Goal: Check status: Check status

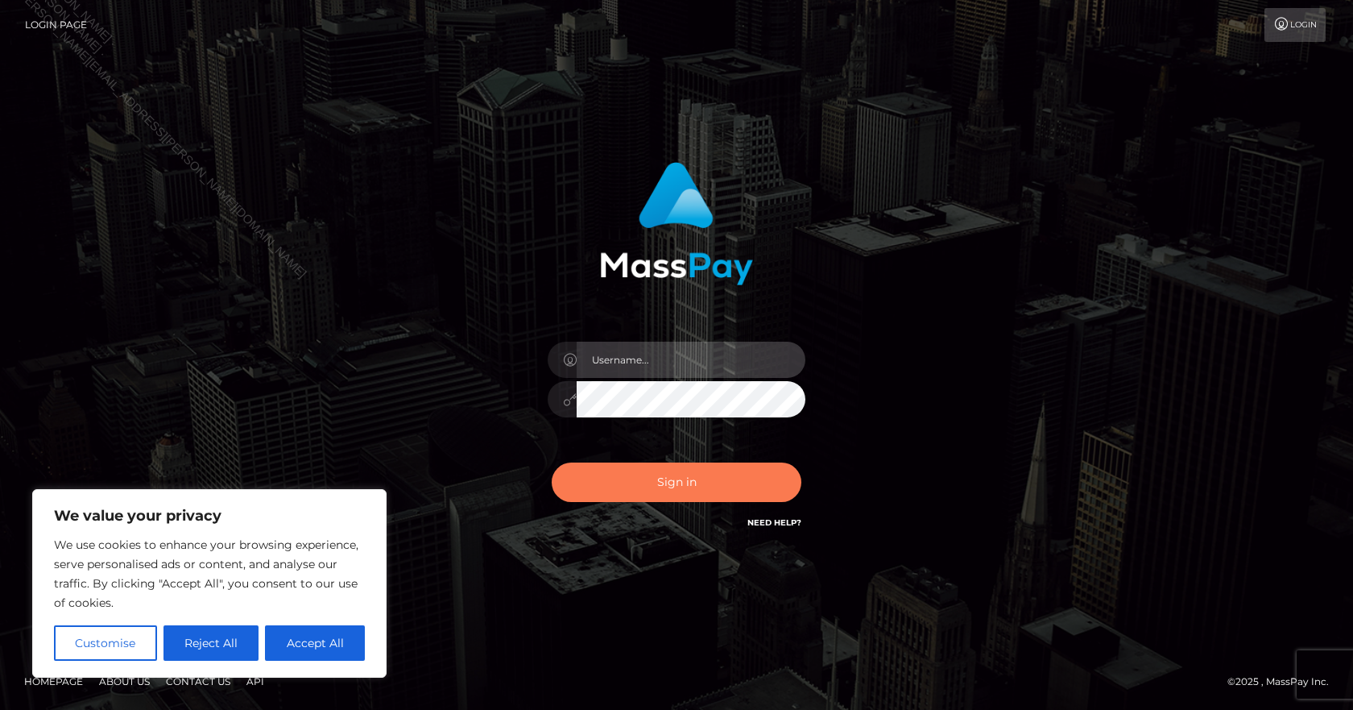
type input "Paula.B2Spin"
drag, startPoint x: 644, startPoint y: 495, endPoint x: 652, endPoint y: 493, distance: 9.0
click at [644, 493] on button "Sign in" at bounding box center [677, 481] width 250 height 39
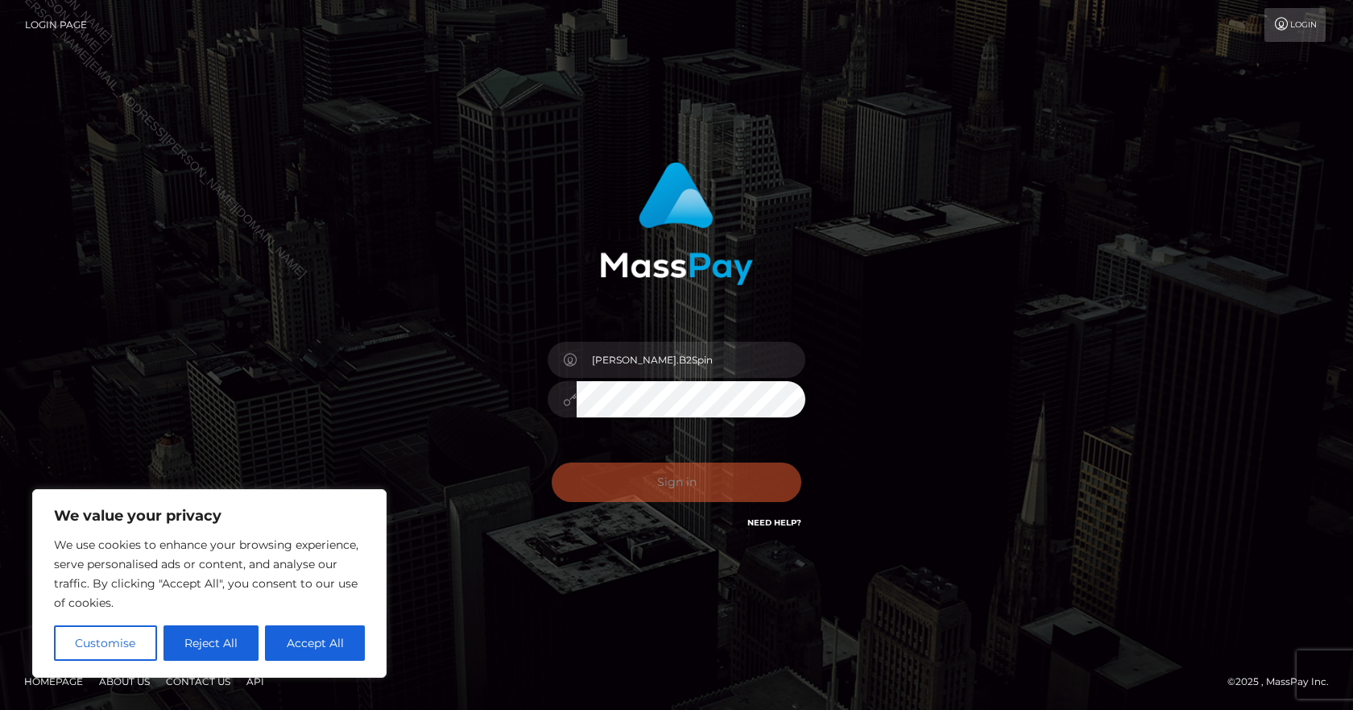
click at [655, 493] on div "Sign in Need Help?" at bounding box center [677, 489] width 282 height 72
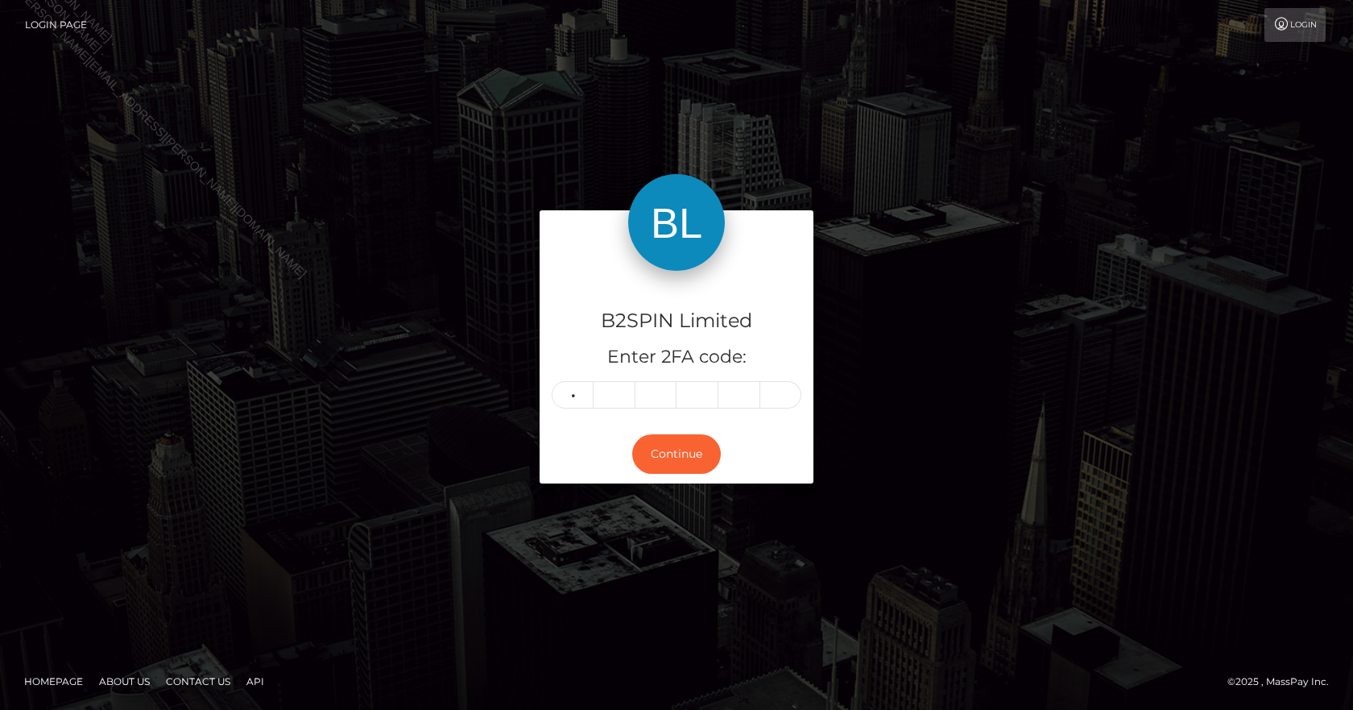
type input "8"
type input "1"
type input "4"
type input "8"
type input "6"
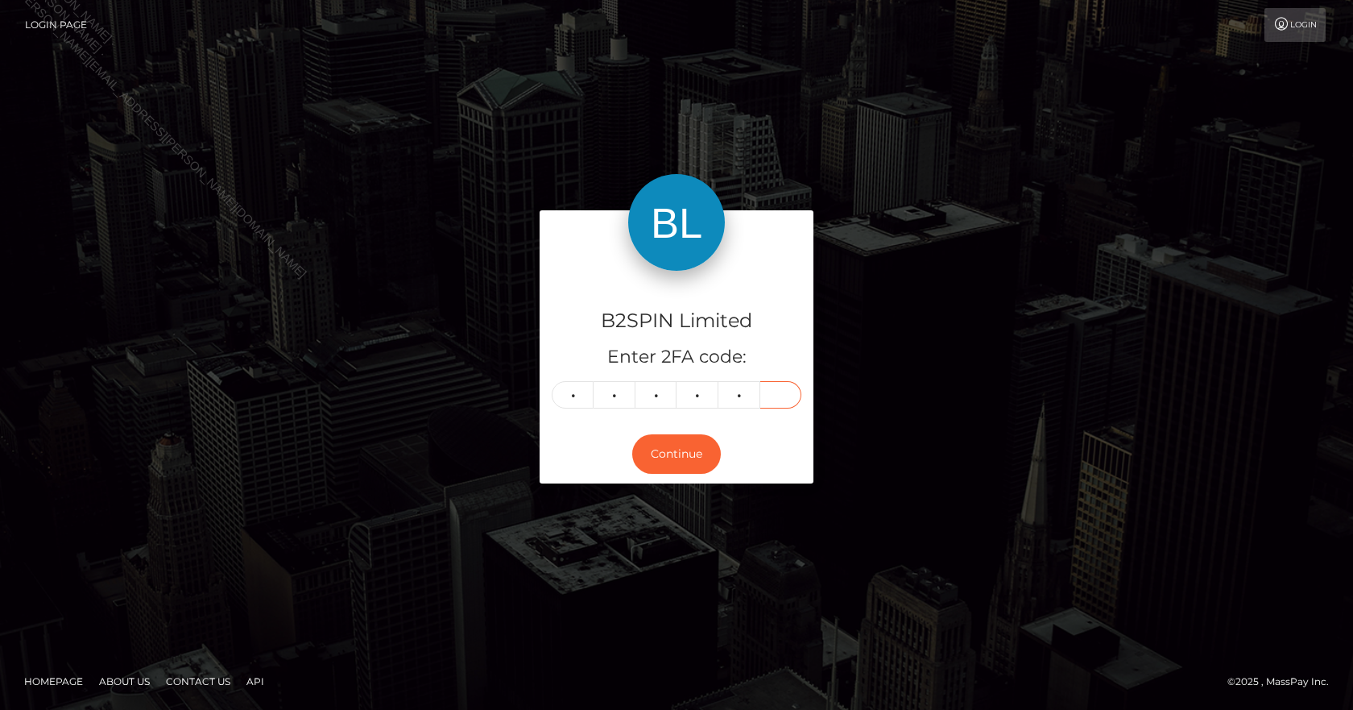
type input "1"
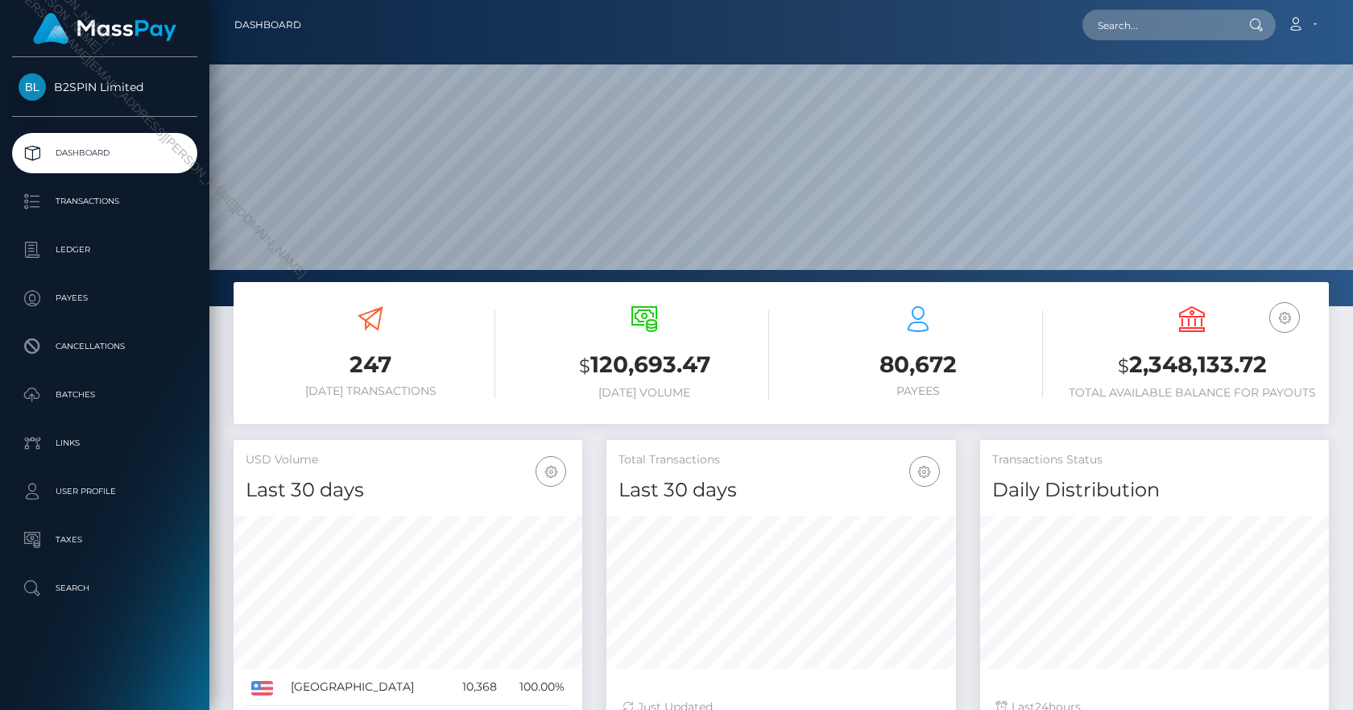
scroll to position [286, 350]
click at [93, 184] on link "Transactions" at bounding box center [104, 201] width 185 height 40
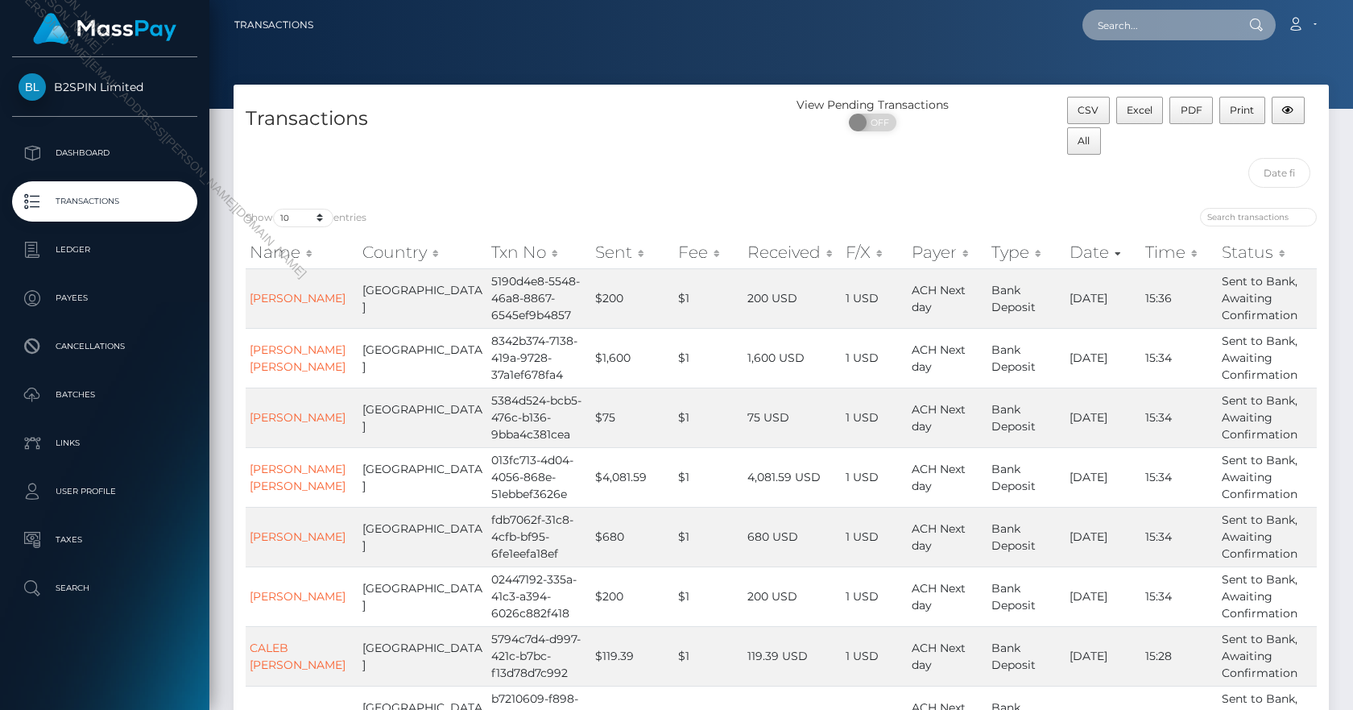
click at [1141, 22] on input "text" at bounding box center [1158, 25] width 151 height 31
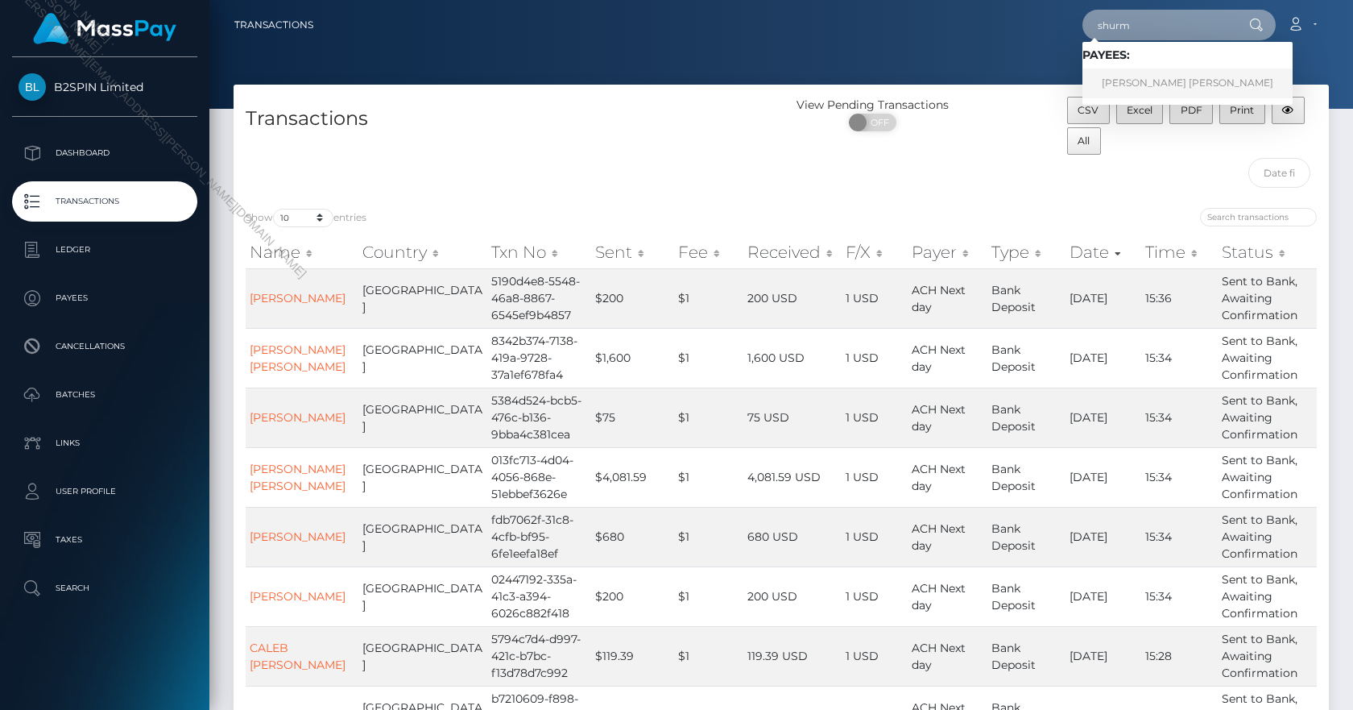
type input "shurm"
click at [1166, 74] on link "[PERSON_NAME] [PERSON_NAME]" at bounding box center [1188, 83] width 210 height 30
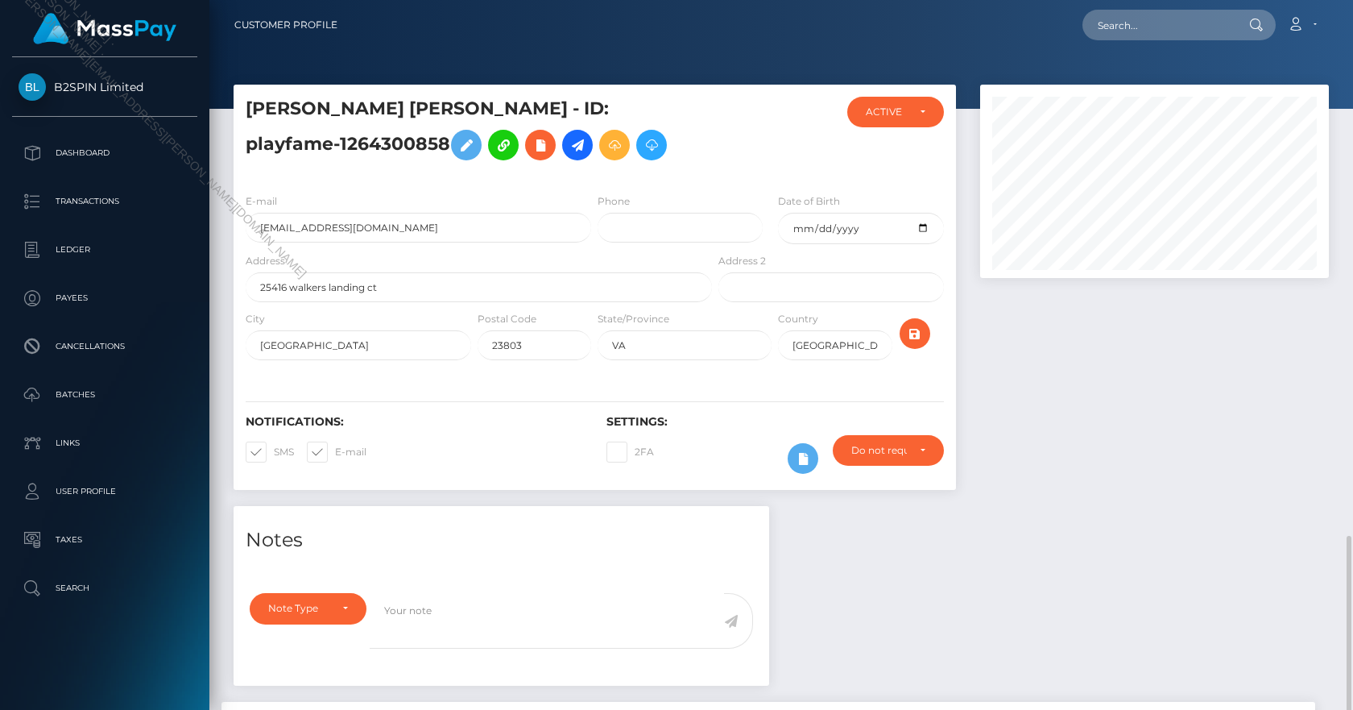
scroll to position [317, 0]
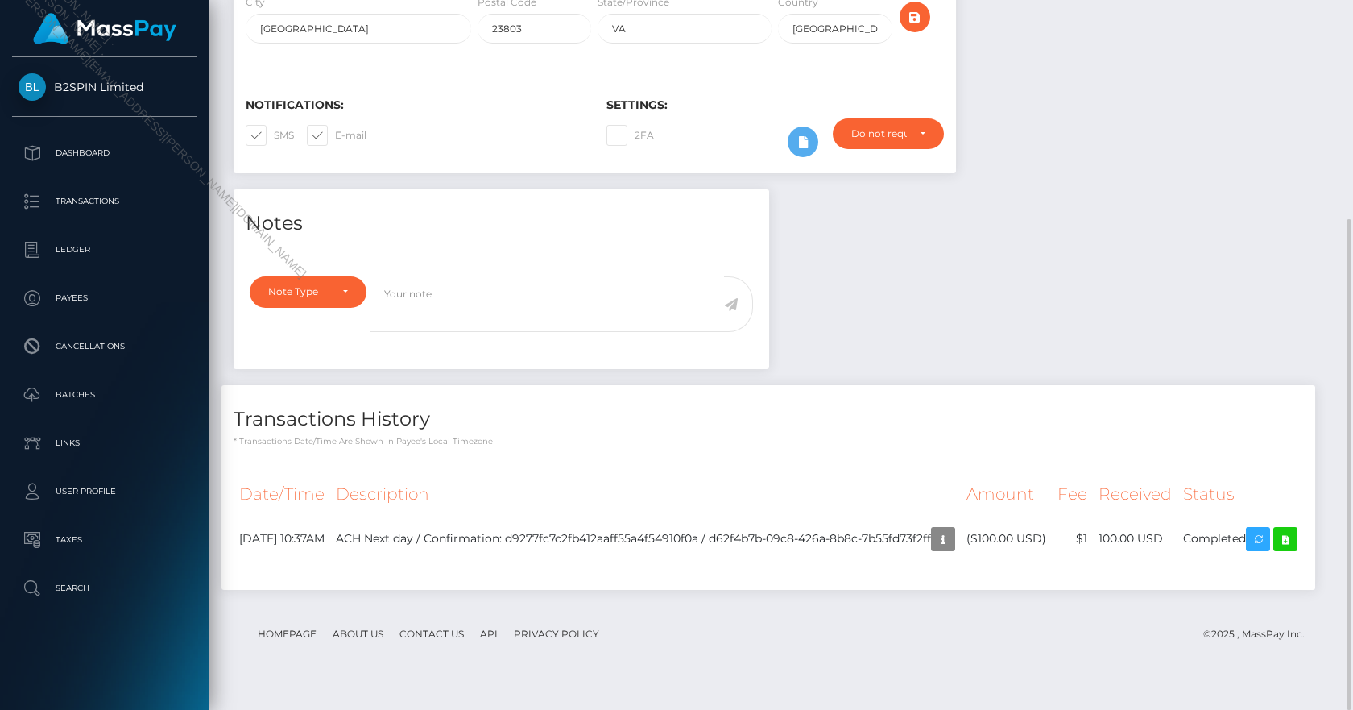
click at [954, 381] on div "Notes Note Type Compliance Clear Compliance General Note Type" at bounding box center [782, 397] width 1120 height 416
click at [943, 320] on div "Notes Note Type Compliance Clear Compliance General Note Type" at bounding box center [782, 397] width 1120 height 416
click at [934, 549] on icon "button" at bounding box center [943, 539] width 19 height 20
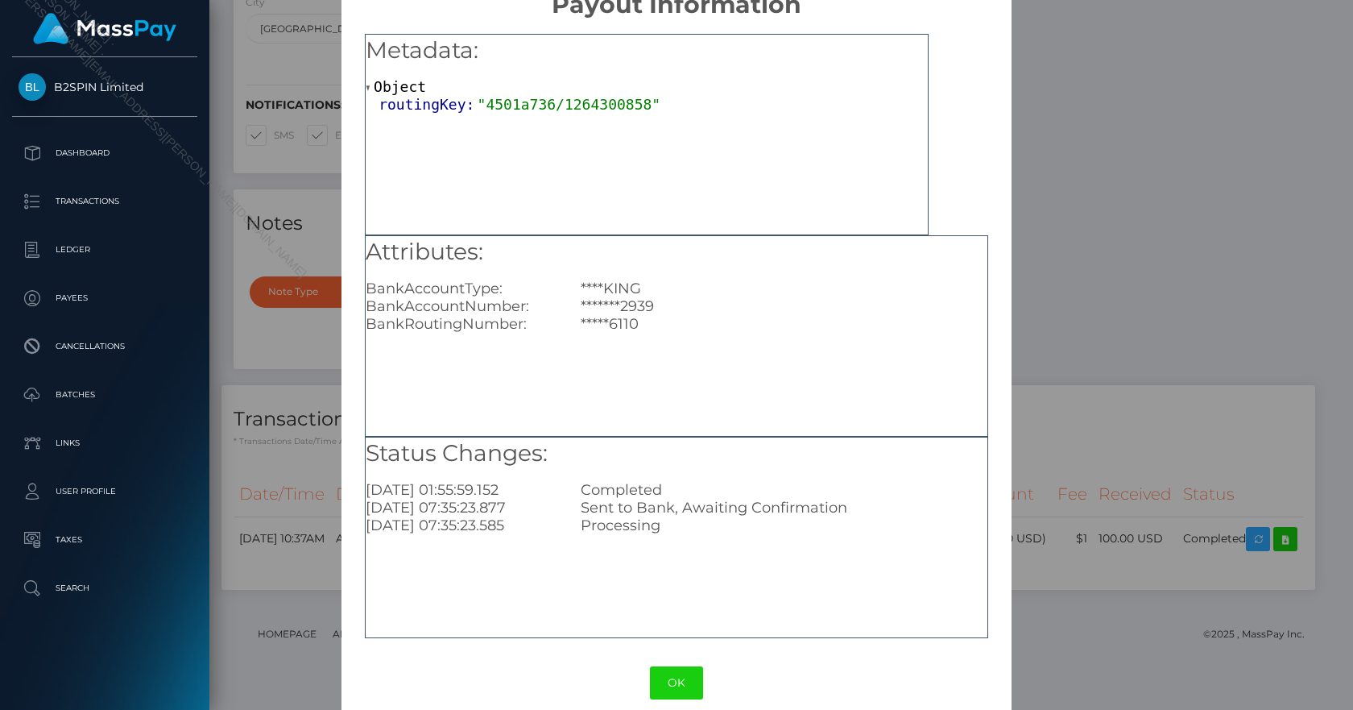
scroll to position [56, 0]
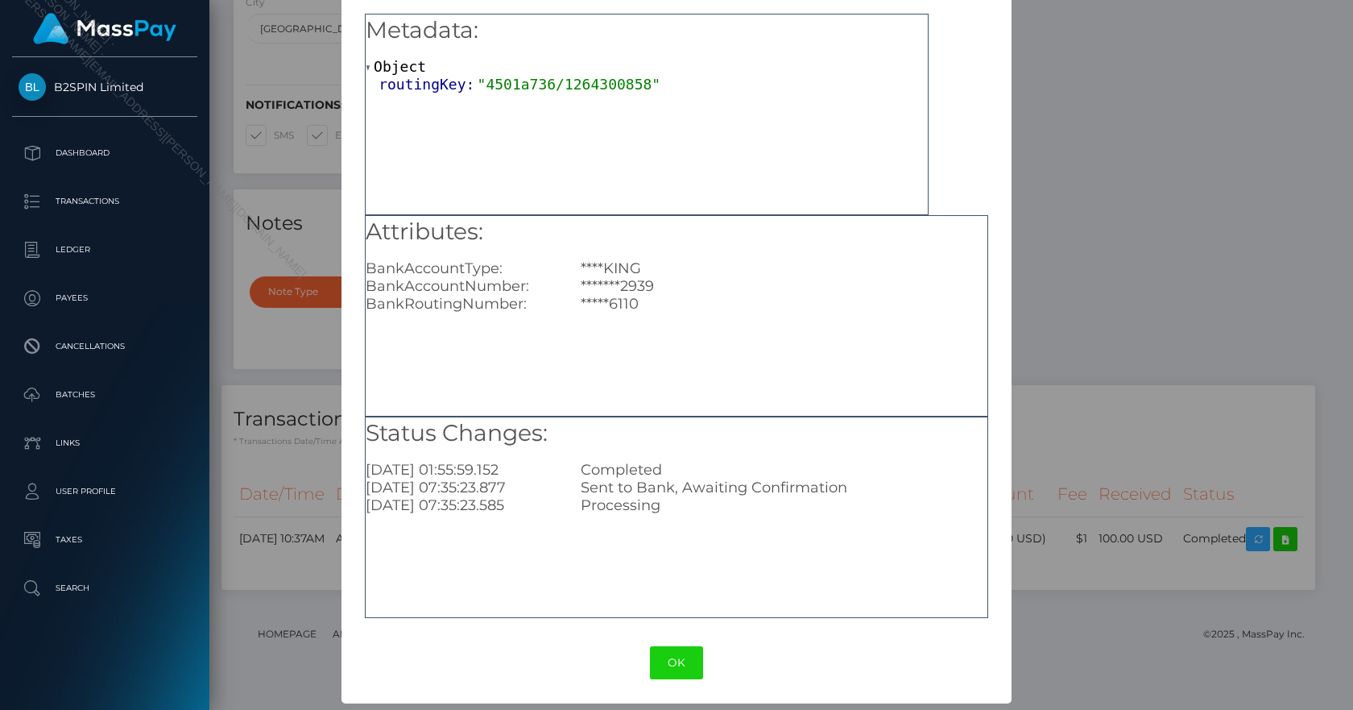
drag, startPoint x: 677, startPoint y: 657, endPoint x: 709, endPoint y: 652, distance: 32.6
click at [680, 657] on button "OK" at bounding box center [676, 662] width 53 height 33
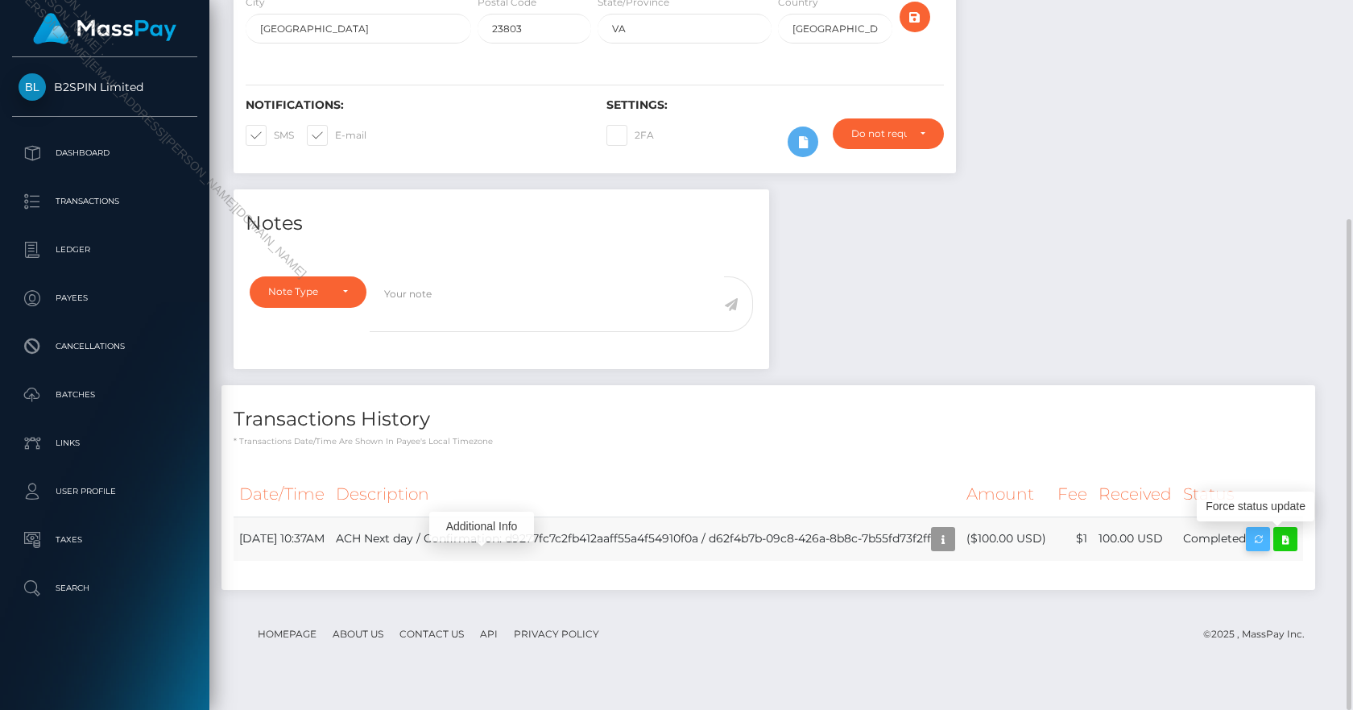
scroll to position [193, 350]
click at [564, 549] on td "ACH Next day / Confirmation: d9277fc7c2fb412aaff55a4f54910f0a / d62f4b7b-09c8-4…" at bounding box center [645, 538] width 631 height 44
click at [934, 549] on icon "button" at bounding box center [943, 539] width 19 height 20
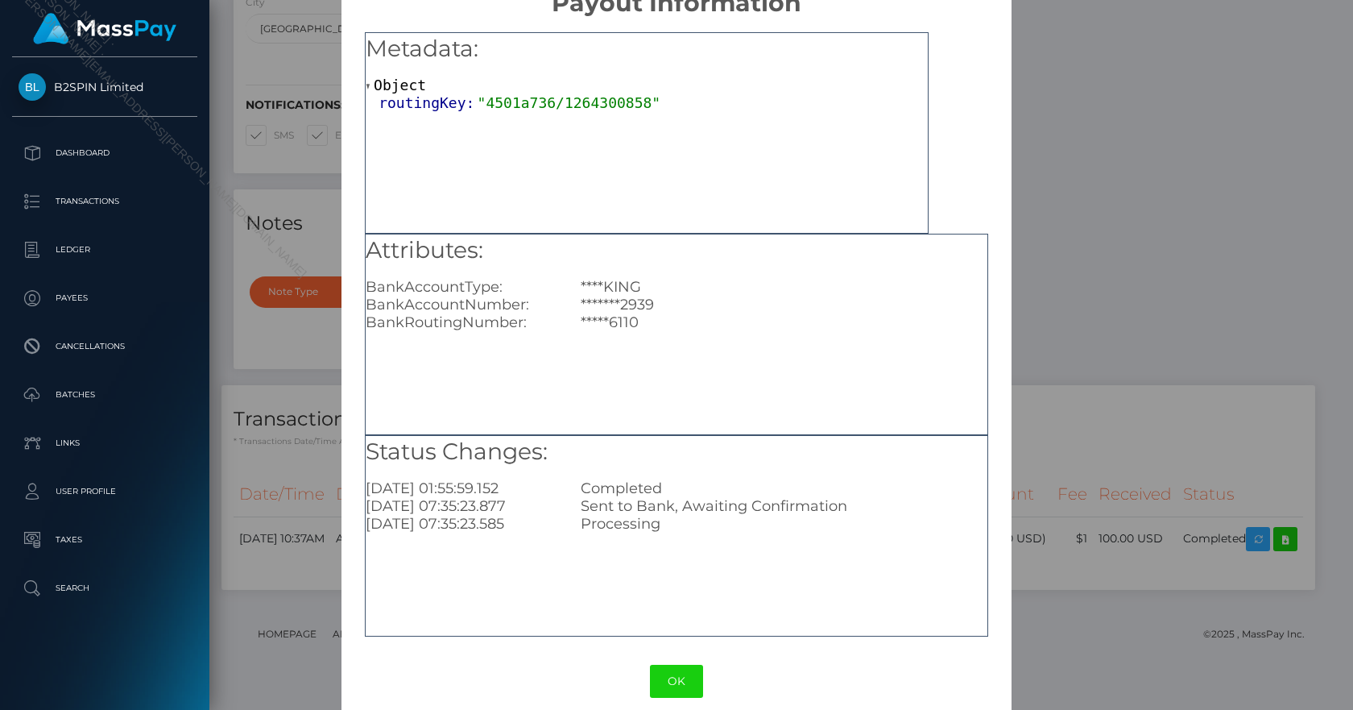
scroll to position [56, 0]
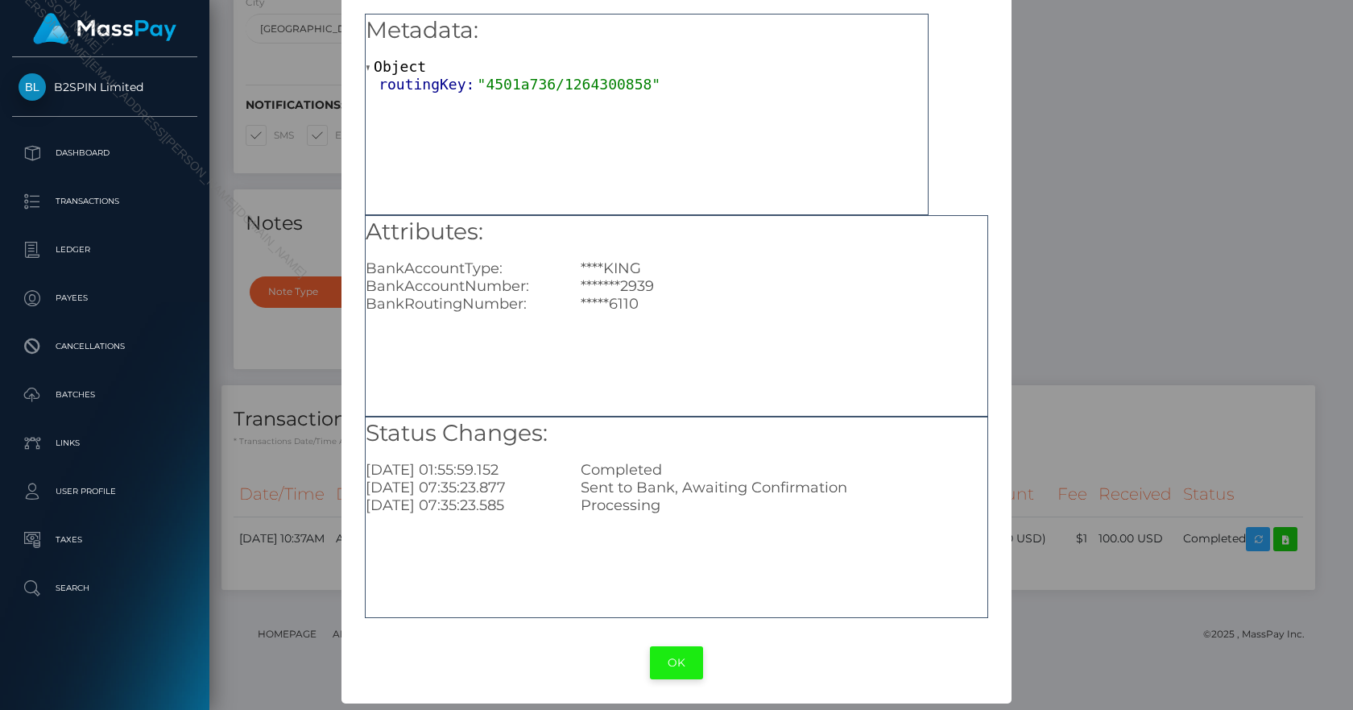
click at [673, 654] on button "OK" at bounding box center [676, 662] width 53 height 33
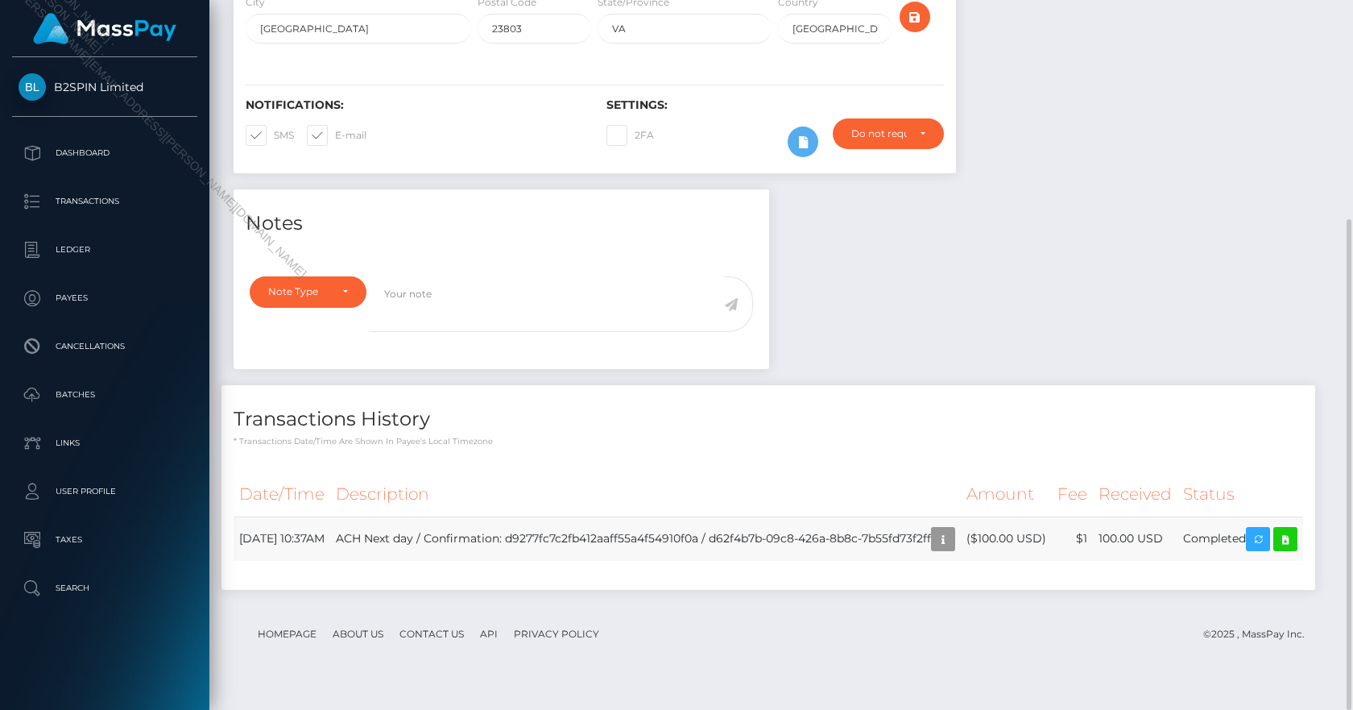
scroll to position [193, 350]
click at [1276, 549] on icon at bounding box center [1285, 539] width 19 height 20
